Goal: Check status: Check status

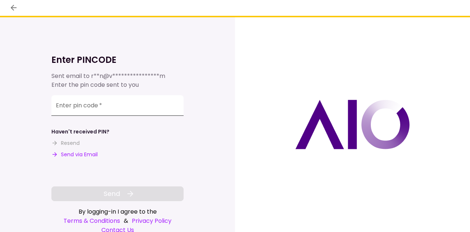
click at [103, 108] on input "Enter pin code   *" at bounding box center [117, 105] width 132 height 21
click at [116, 101] on input "Enter pin code   *" at bounding box center [117, 105] width 132 height 21
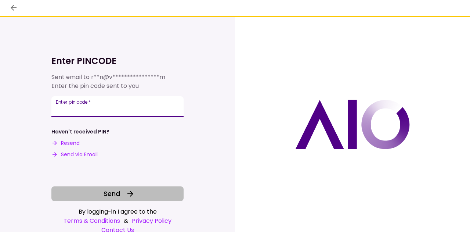
type input "******"
click at [120, 196] on button "Send" at bounding box center [117, 193] width 132 height 15
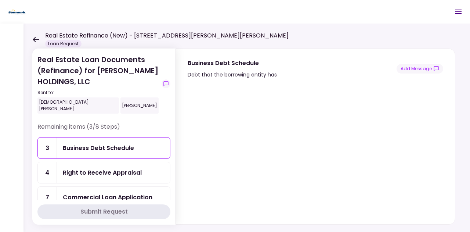
click at [421, 36] on div "Real Estate Loan Documents (Refinance) for [PERSON_NAME] HOLDINGS, LLC Sent to:…" at bounding box center [246, 127] width 446 height 208
click at [205, 62] on div "Business Debt Schedule" at bounding box center [232, 62] width 89 height 9
